Goal: Task Accomplishment & Management: Complete application form

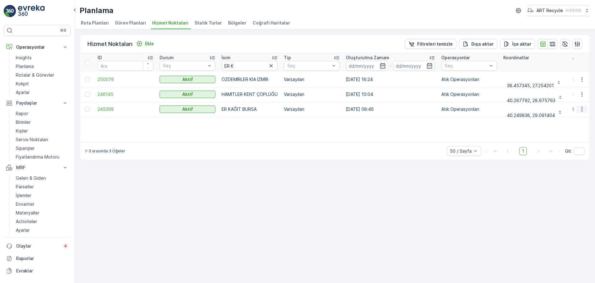
click at [582, 109] on icon "button" at bounding box center [581, 109] width 1 height 5
click at [566, 142] on span "Yeni Ad Hoc Görev Ekle" at bounding box center [565, 144] width 49 height 6
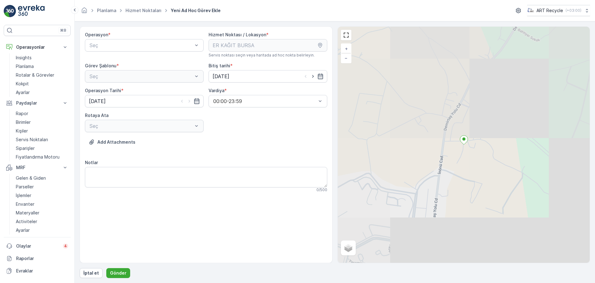
click at [159, 38] on div "Operasyon *" at bounding box center [144, 35] width 119 height 6
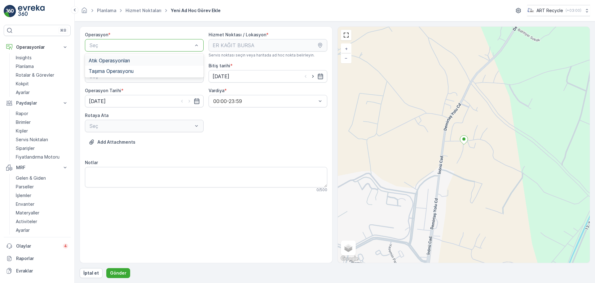
click at [147, 57] on div "Atık Operasyonları" at bounding box center [144, 60] width 119 height 11
click at [156, 71] on div "Seç" at bounding box center [144, 76] width 119 height 12
click at [137, 99] on div "Atık Bırakma" at bounding box center [144, 102] width 111 height 6
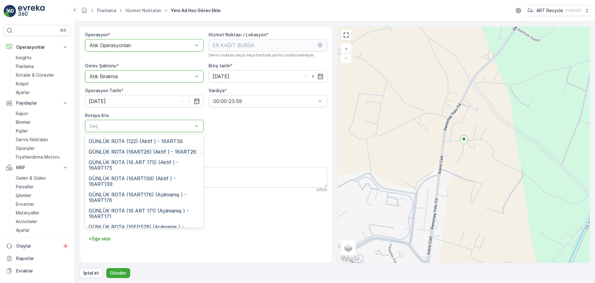
click at [142, 152] on span "GÜNLÜK ROTA (16ART26) (Aktif ) - 16ART26" at bounding box center [143, 152] width 108 height 6
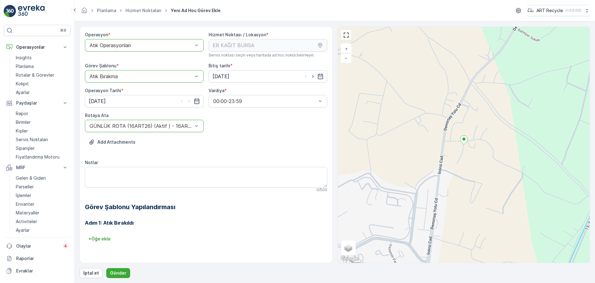
click at [227, 152] on div "Add Attachments" at bounding box center [206, 145] width 242 height 17
click at [118, 271] on p "Gönder" at bounding box center [118, 273] width 16 height 6
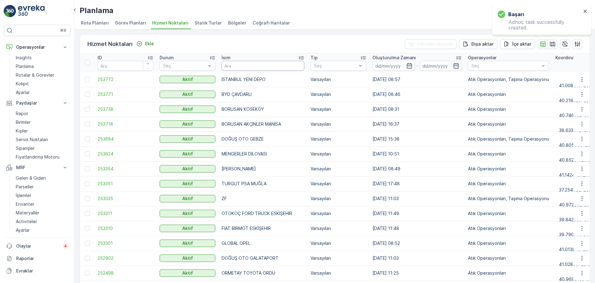
click at [273, 61] on input "text" at bounding box center [263, 66] width 83 height 10
type input "BPLA"
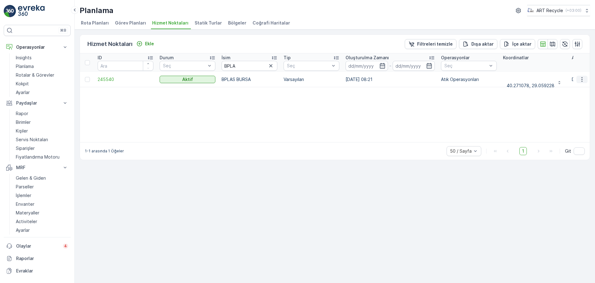
click at [585, 80] on icon "button" at bounding box center [582, 79] width 6 height 6
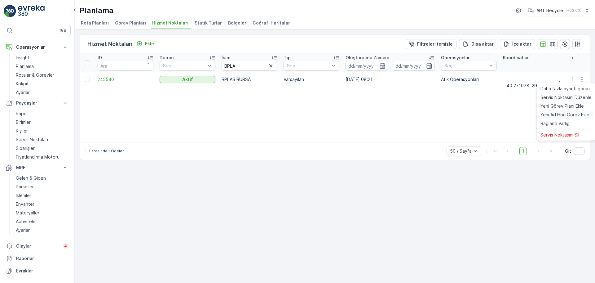
click at [560, 112] on span "Yeni Ad Hoc Görev Ekle" at bounding box center [565, 115] width 49 height 6
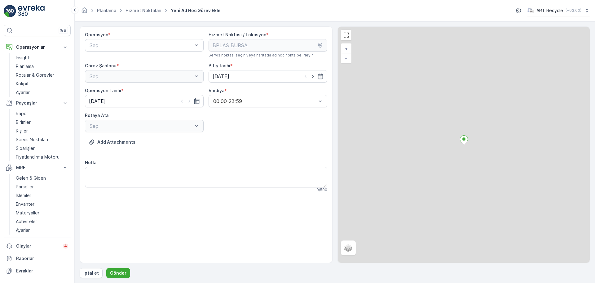
click at [144, 38] on div "Operasyon * Seç" at bounding box center [144, 45] width 119 height 26
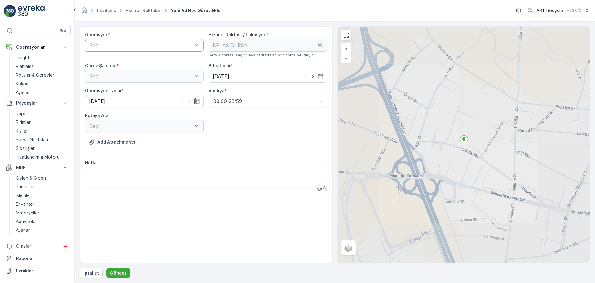
click at [140, 50] on div "Seç" at bounding box center [144, 45] width 119 height 12
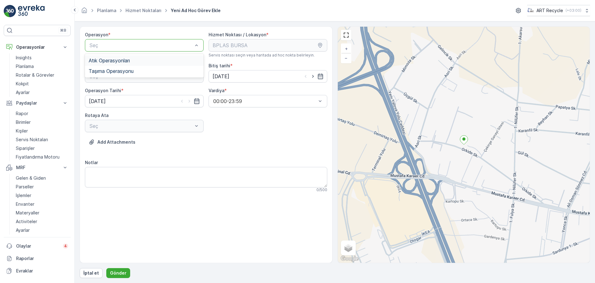
click at [134, 58] on div "Atık Operasyonları" at bounding box center [144, 61] width 111 height 6
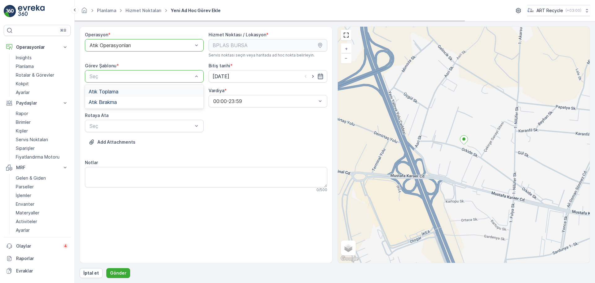
click at [127, 91] on div "Atık Toplama" at bounding box center [144, 92] width 111 height 6
click at [126, 121] on div "Seç" at bounding box center [144, 126] width 119 height 12
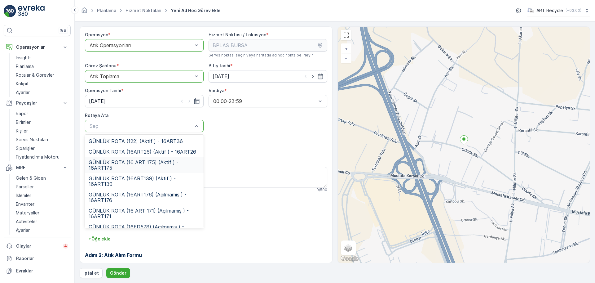
click at [130, 158] on div "GÜNLÜK ROTA (16 ART 175) (Aktif ) - 16ART175" at bounding box center [144, 165] width 119 height 16
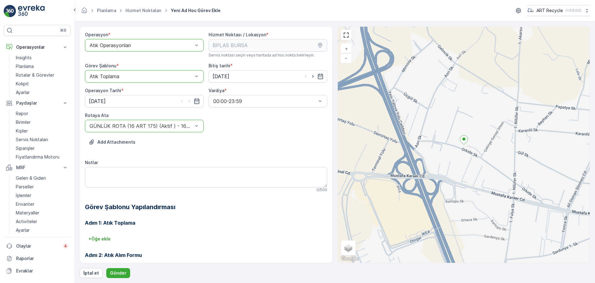
click at [246, 143] on div "Add Attachments" at bounding box center [206, 145] width 242 height 17
click at [115, 274] on p "Gönder" at bounding box center [118, 273] width 16 height 6
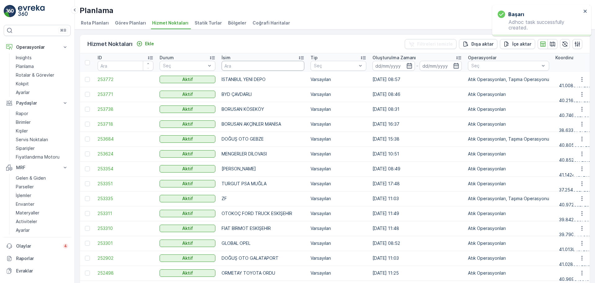
click at [240, 66] on input "text" at bounding box center [263, 66] width 83 height 10
type input "BPL"
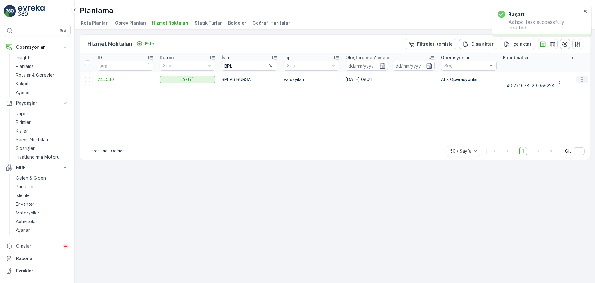
click at [584, 80] on icon "button" at bounding box center [582, 79] width 6 height 6
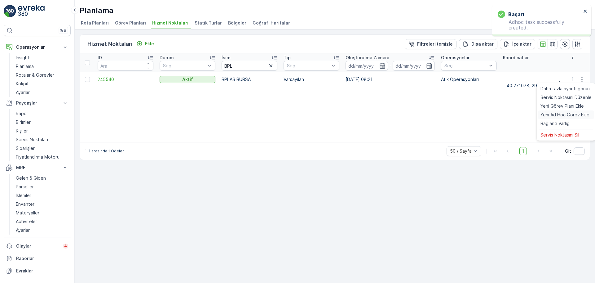
click at [564, 113] on span "Yeni Ad Hoc Görev Ekle" at bounding box center [565, 115] width 49 height 6
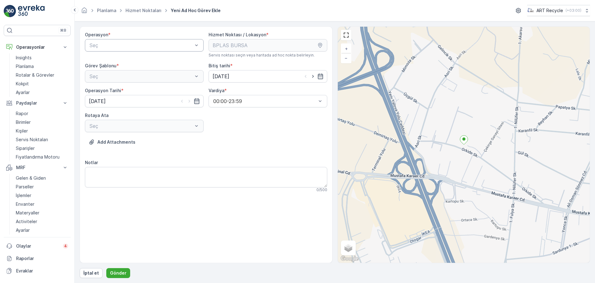
click at [139, 41] on div "Seç" at bounding box center [144, 45] width 119 height 12
click at [128, 63] on span "Atık Operasyonları" at bounding box center [109, 61] width 41 height 6
click at [138, 80] on div "Seç" at bounding box center [144, 76] width 119 height 12
click at [129, 93] on div "Atık Toplama" at bounding box center [144, 92] width 111 height 6
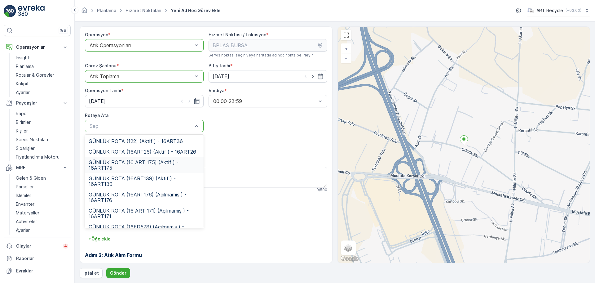
click at [140, 161] on span "GÜNLÜK ROTA (16 ART 175) (Aktif ) - 16ART175" at bounding box center [144, 164] width 111 height 11
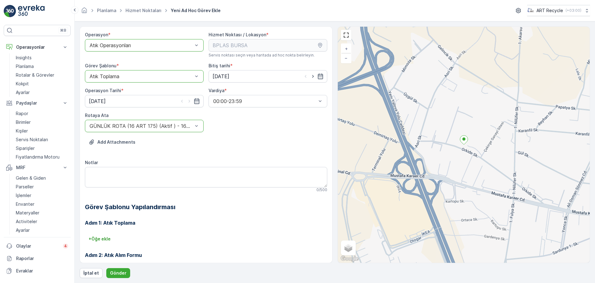
click at [259, 147] on div "Add Attachments" at bounding box center [206, 145] width 242 height 17
click at [114, 274] on p "Gönder" at bounding box center [118, 273] width 16 height 6
